Goal: Task Accomplishment & Management: Complete application form

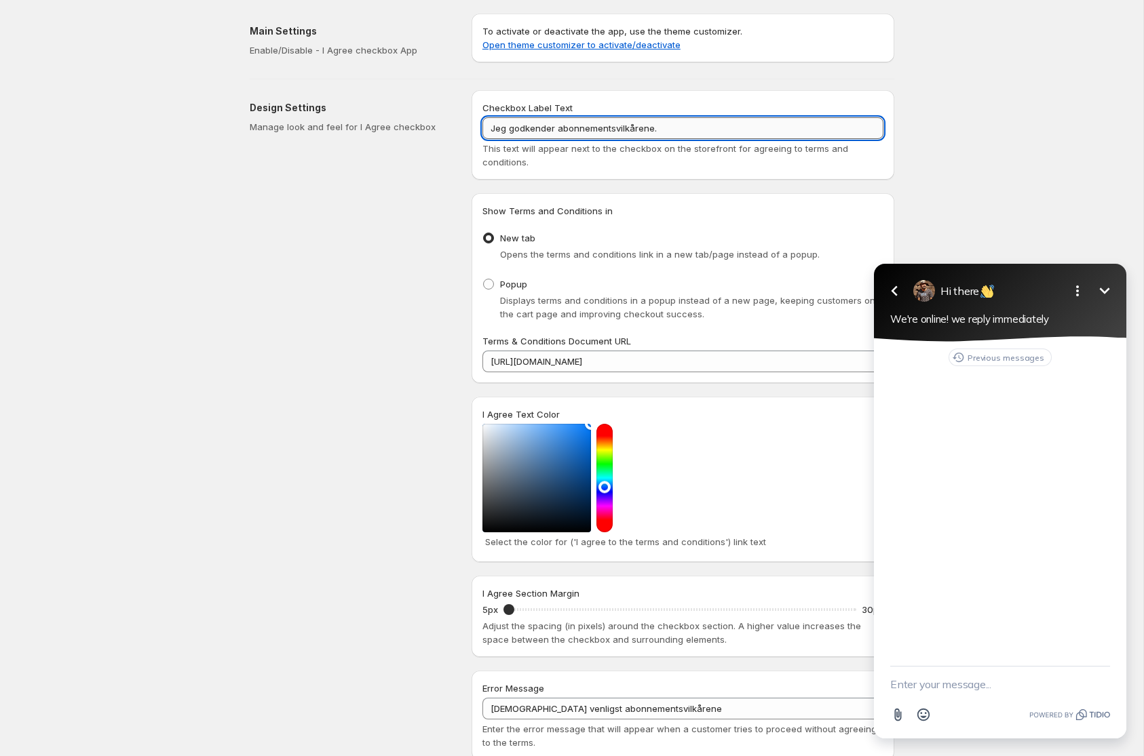
click at [589, 135] on input "Jeg godkender abonnementsvilkårene." at bounding box center [682, 128] width 401 height 22
click at [591, 126] on input "Jeg godkender abonnementsvilkårene." at bounding box center [682, 128] width 401 height 22
click at [539, 127] on input "Jeg godkender handelsbetingelserne." at bounding box center [682, 128] width 401 height 22
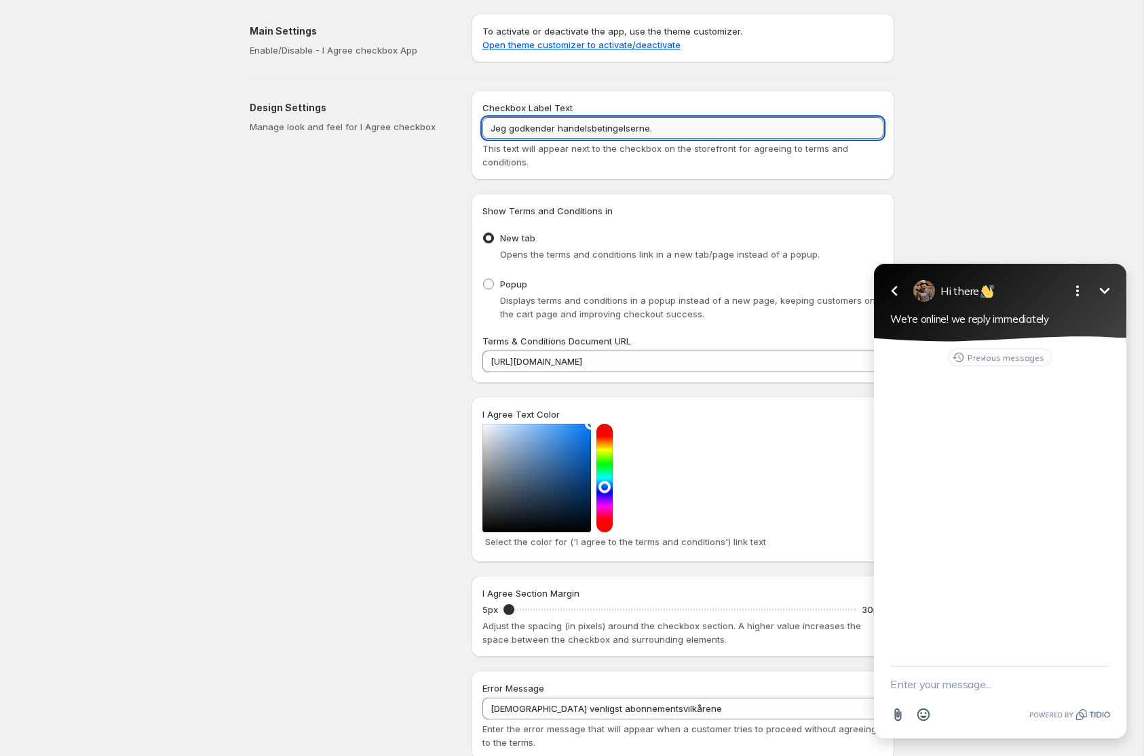
click at [539, 127] on input "Jeg godkender handelsbetingelserne." at bounding box center [682, 128] width 401 height 22
click at [541, 126] on input "Jeg godkender handelsbetingelserne." at bounding box center [682, 128] width 401 height 22
click at [578, 133] on input "Jeg accepterer handelsbetingelserne." at bounding box center [682, 128] width 401 height 22
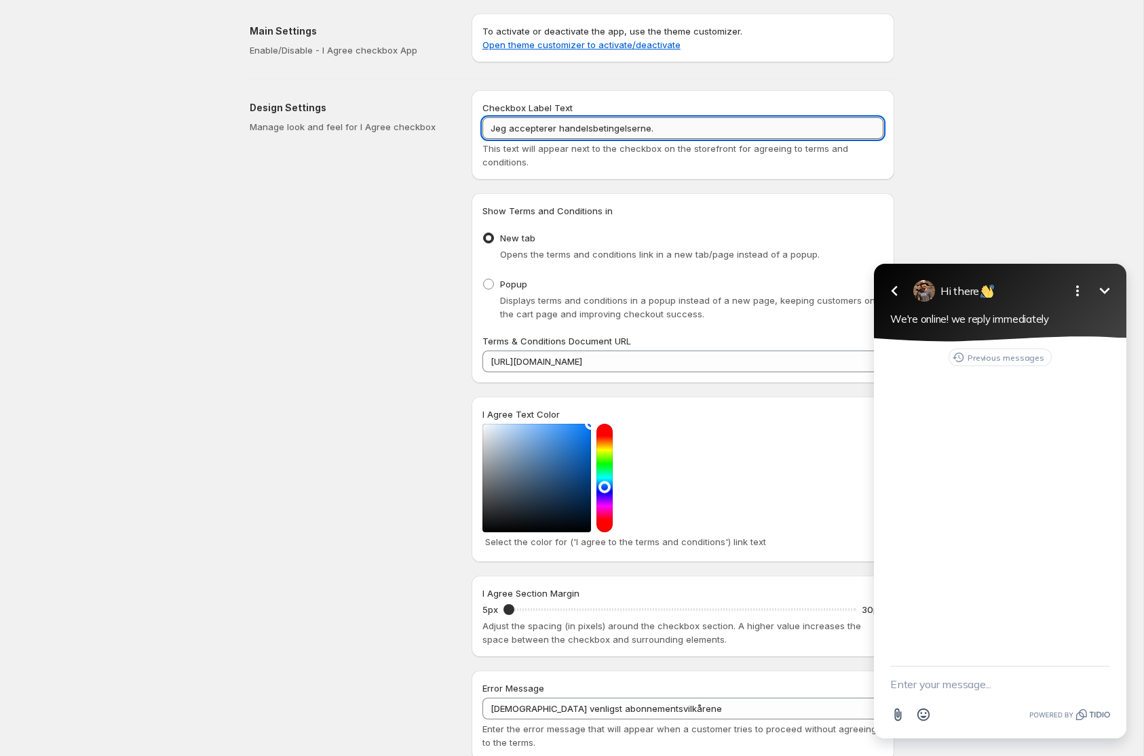
click at [578, 133] on input "Jeg accepterer handelsbetingelserne." at bounding box center [682, 128] width 401 height 22
click at [533, 119] on input "Jeg accepterer handelsbetingelserne." at bounding box center [682, 128] width 401 height 22
click at [533, 118] on input "Jeg accepterer handelsbetingelserne." at bounding box center [682, 128] width 401 height 22
click at [533, 119] on input "Jeg accepterer handelsbetingelserne." at bounding box center [682, 128] width 401 height 22
type input "Jeg accepterer handelsbetingelserne."
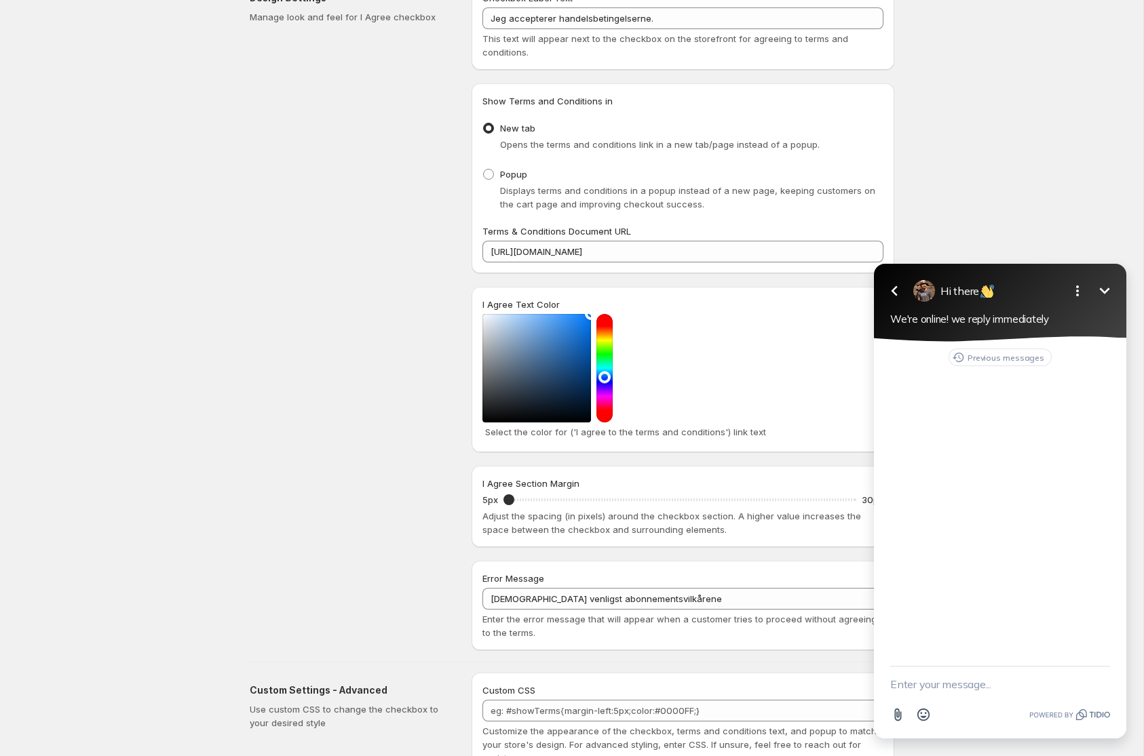
scroll to position [173, 0]
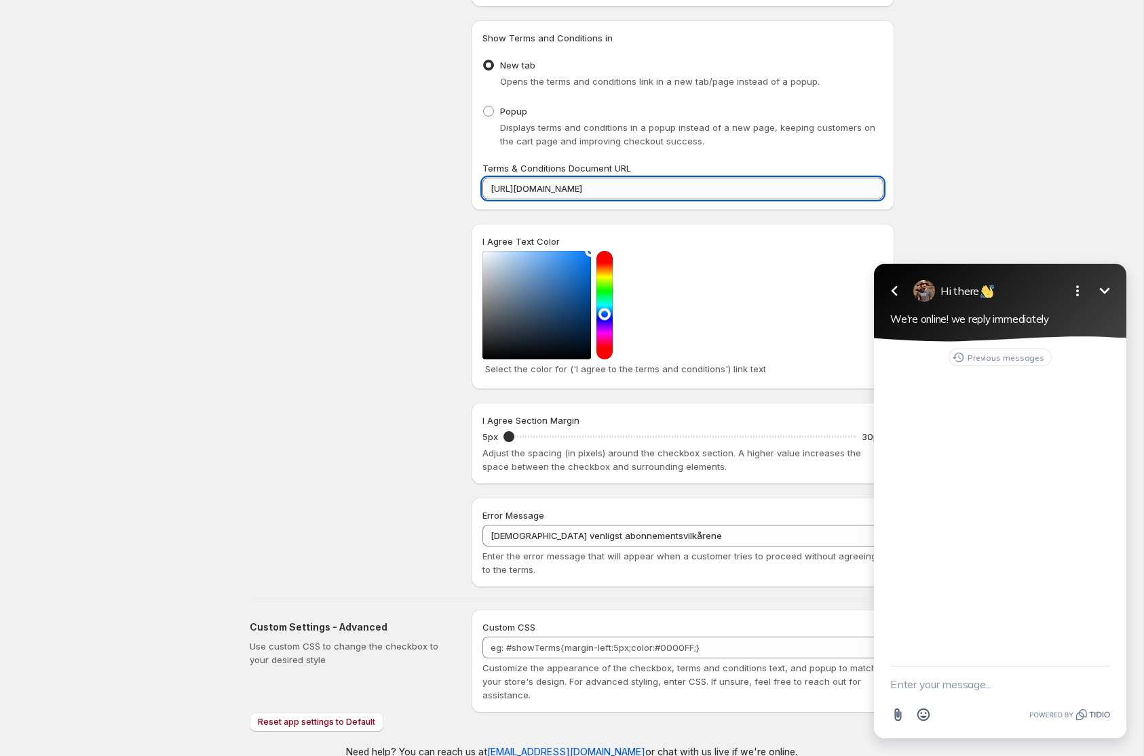
click at [524, 192] on input "[URL][DOMAIN_NAME]" at bounding box center [682, 189] width 401 height 22
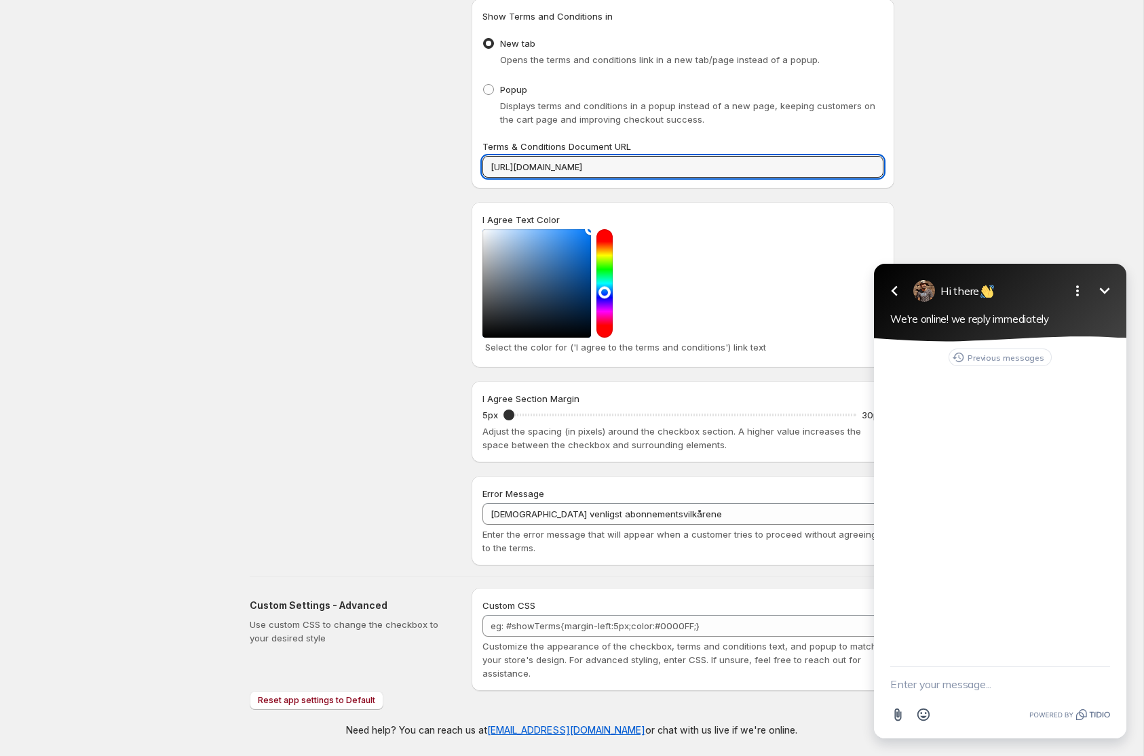
click at [1105, 291] on icon "Minimize" at bounding box center [1105, 291] width 10 height 6
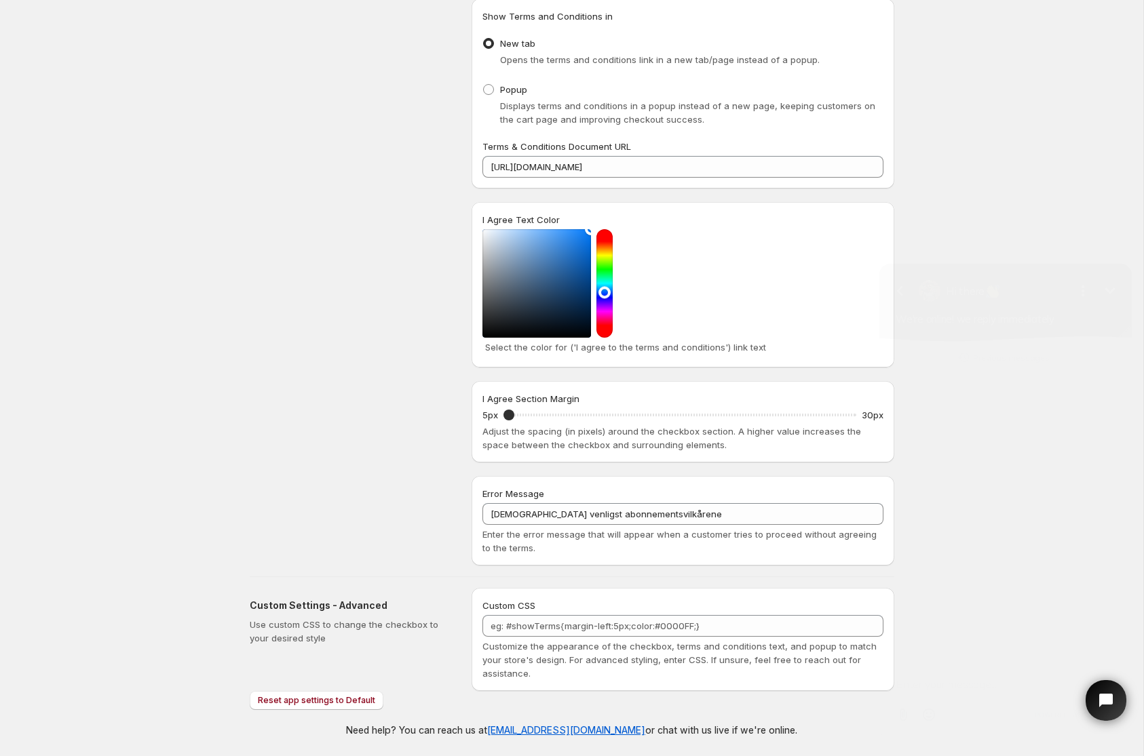
scroll to position [0, 0]
